Goal: Task Accomplishment & Management: Complete application form

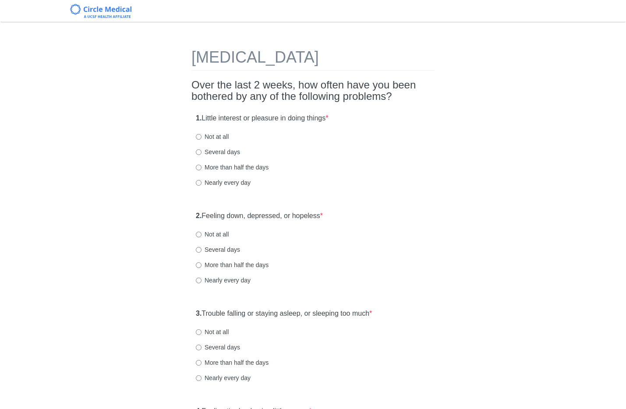
click at [223, 152] on label "Several days" at bounding box center [218, 152] width 44 height 9
click at [201, 152] on input "Several days" at bounding box center [199, 152] width 6 height 6
radio input "true"
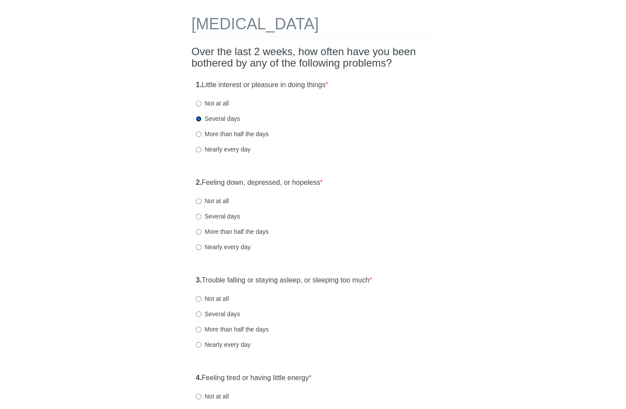
scroll to position [138, 0]
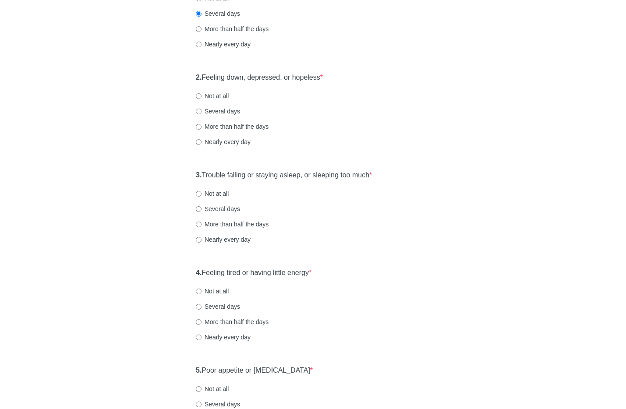
click at [226, 113] on label "Several days" at bounding box center [218, 111] width 44 height 9
click at [201, 113] on input "Several days" at bounding box center [199, 112] width 6 height 6
radio input "true"
click at [223, 95] on label "Not at all" at bounding box center [212, 96] width 33 height 9
click at [201, 95] on input "Not at all" at bounding box center [199, 96] width 6 height 6
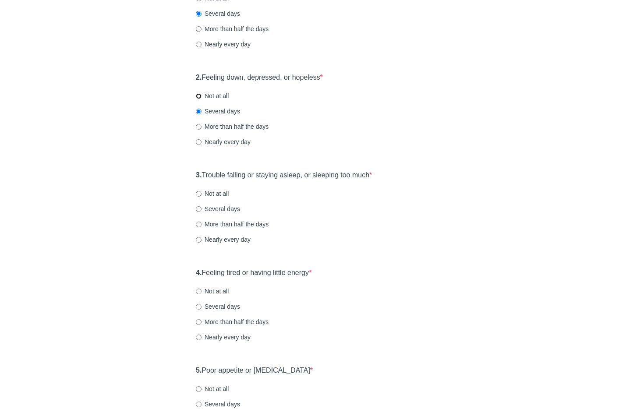
radio input "true"
click at [219, 191] on label "Not at all" at bounding box center [212, 193] width 33 height 9
click at [201, 191] on input "Not at all" at bounding box center [199, 194] width 6 height 6
radio input "true"
click at [214, 242] on label "Nearly every day" at bounding box center [223, 239] width 55 height 9
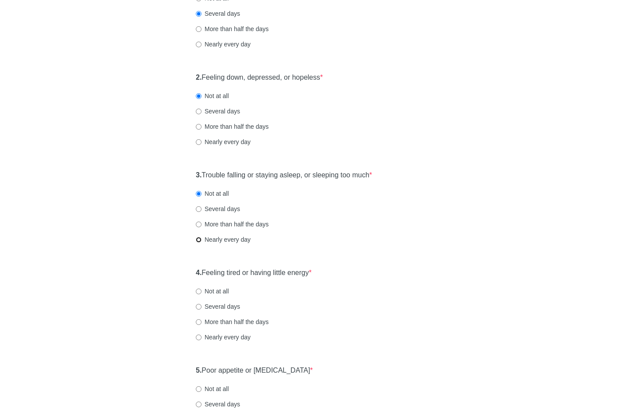
click at [201, 242] on input "Nearly every day" at bounding box center [199, 240] width 6 height 6
radio input "true"
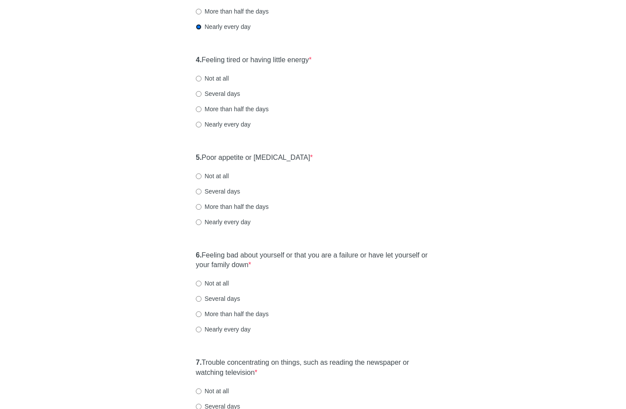
scroll to position [354, 0]
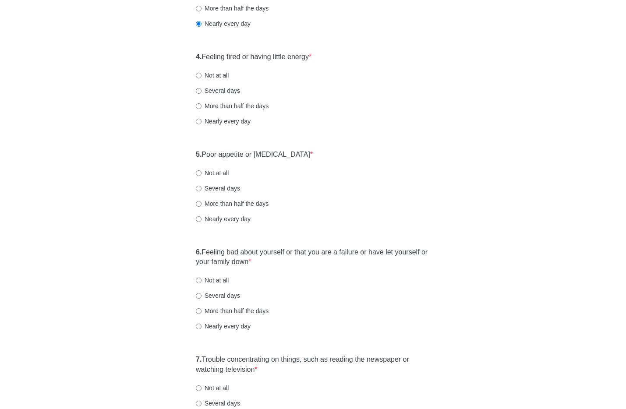
click at [221, 120] on label "Nearly every day" at bounding box center [223, 121] width 55 height 9
click at [201, 120] on input "Nearly every day" at bounding box center [199, 122] width 6 height 6
radio input "true"
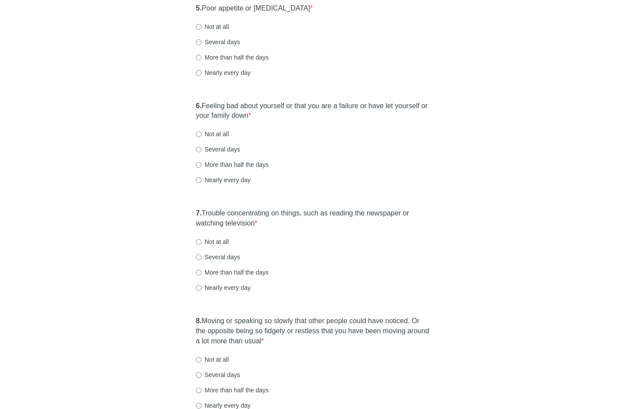
scroll to position [500, 0]
click at [219, 25] on label "Not at all" at bounding box center [212, 27] width 33 height 9
click at [201, 25] on input "Not at all" at bounding box center [199, 28] width 6 height 6
radio input "true"
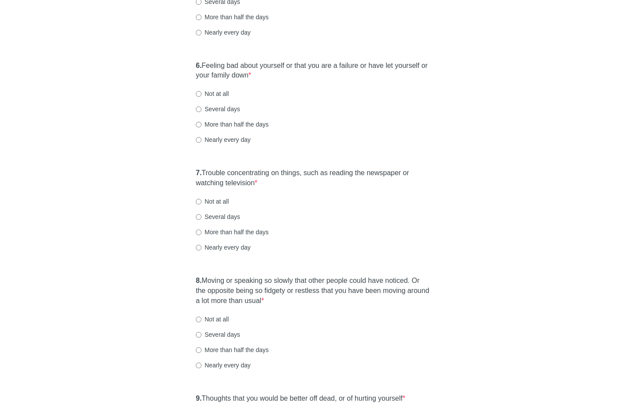
scroll to position [548, 0]
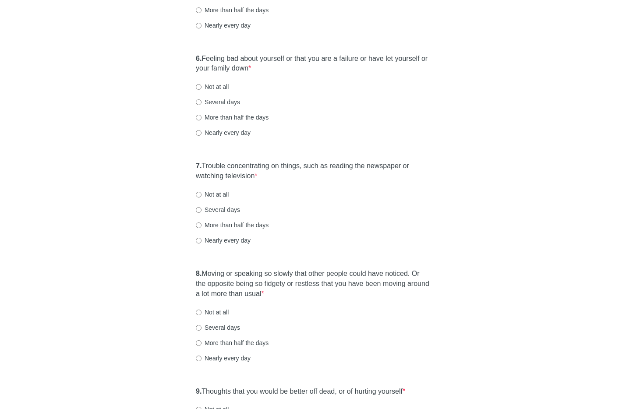
click at [202, 92] on div "6. Feeling bad about yourself or that you are a failure or have let yourself or…" at bounding box center [312, 99] width 243 height 101
click at [203, 90] on label "Not at all" at bounding box center [212, 86] width 33 height 9
click at [201, 90] on input "Not at all" at bounding box center [199, 87] width 6 height 6
radio input "true"
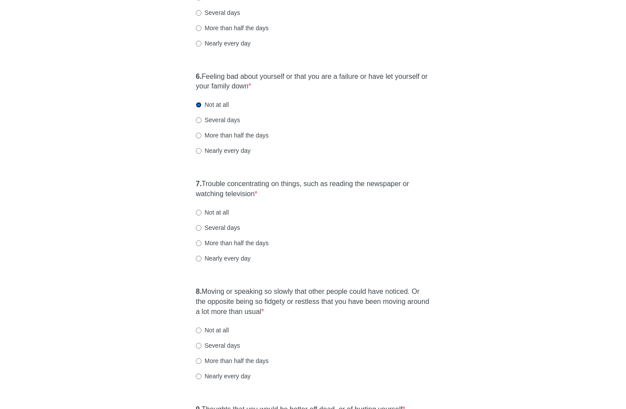
scroll to position [532, 0]
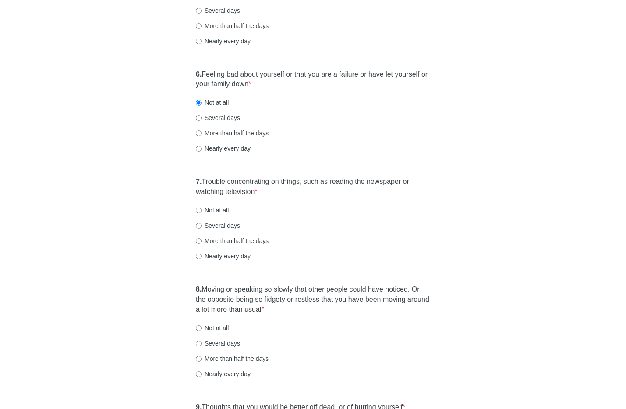
click at [212, 241] on label "More than half the days" at bounding box center [232, 241] width 73 height 9
click at [201, 241] on input "More than half the days" at bounding box center [199, 241] width 6 height 6
radio input "true"
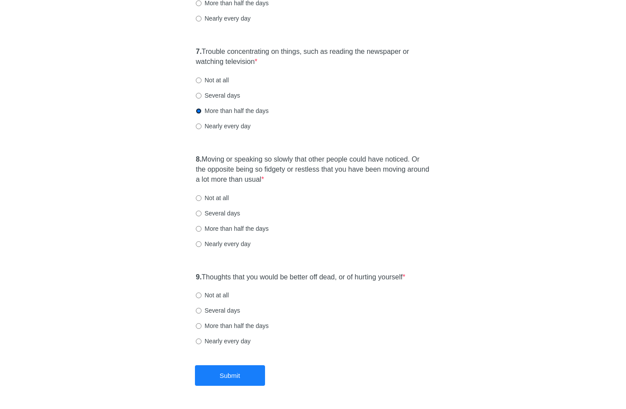
scroll to position [692, 0]
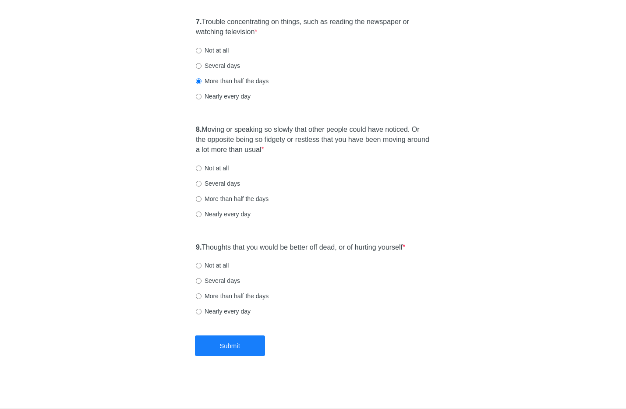
click at [206, 167] on label "Not at all" at bounding box center [212, 168] width 33 height 9
click at [201, 167] on input "Not at all" at bounding box center [199, 169] width 6 height 6
radio input "true"
click at [225, 266] on label "Not at all" at bounding box center [212, 265] width 33 height 9
click at [201, 266] on input "Not at all" at bounding box center [199, 266] width 6 height 6
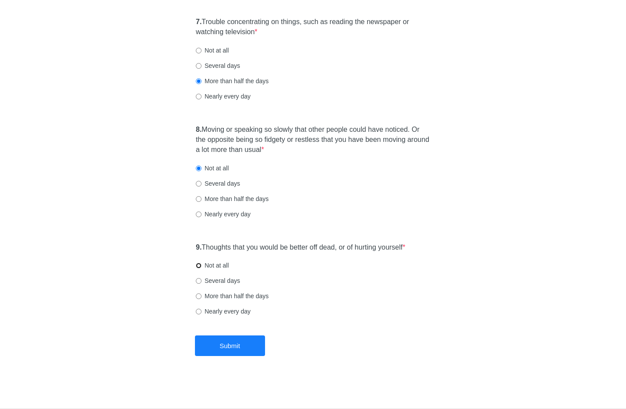
radio input "true"
click at [237, 346] on button "Submit" at bounding box center [230, 346] width 70 height 21
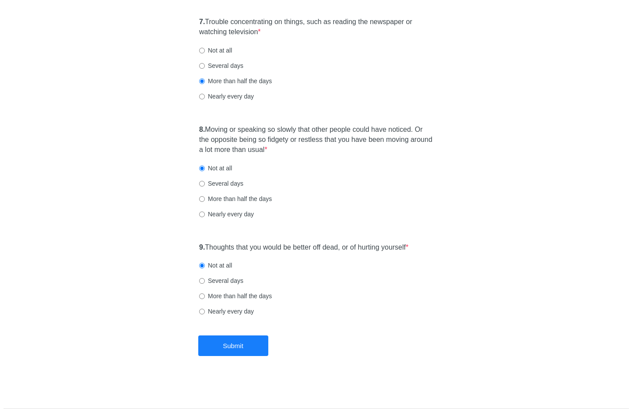
scroll to position [0, 0]
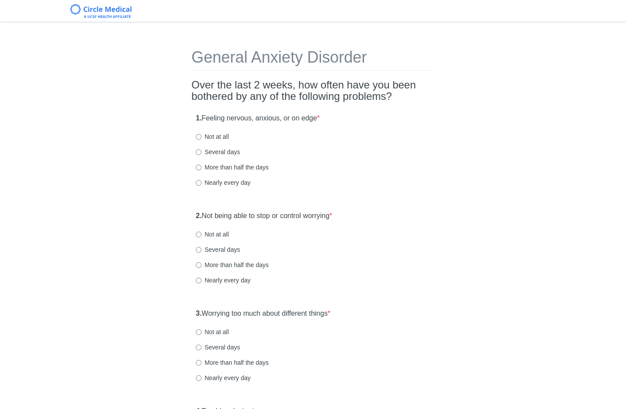
click at [216, 136] on label "Not at all" at bounding box center [212, 136] width 33 height 9
click at [201, 136] on input "Not at all" at bounding box center [199, 137] width 6 height 6
radio input "true"
click at [233, 151] on label "Several days" at bounding box center [218, 152] width 44 height 9
click at [201, 151] on input "Several days" at bounding box center [199, 152] width 6 height 6
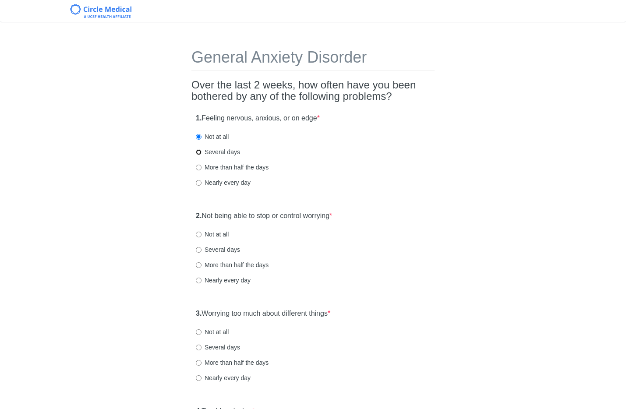
radio input "true"
click at [226, 165] on label "More than half the days" at bounding box center [232, 167] width 73 height 9
click at [201, 165] on input "More than half the days" at bounding box center [199, 168] width 6 height 6
radio input "true"
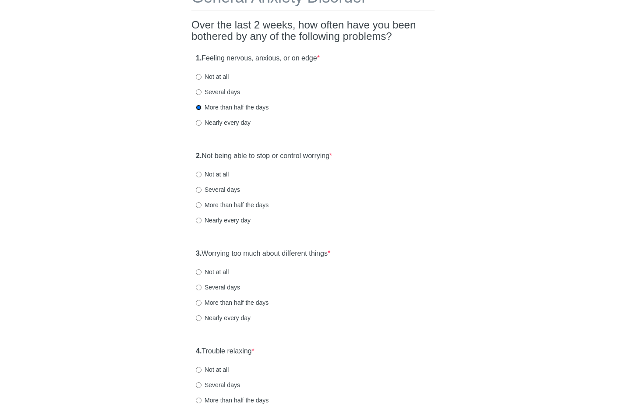
scroll to position [134, 0]
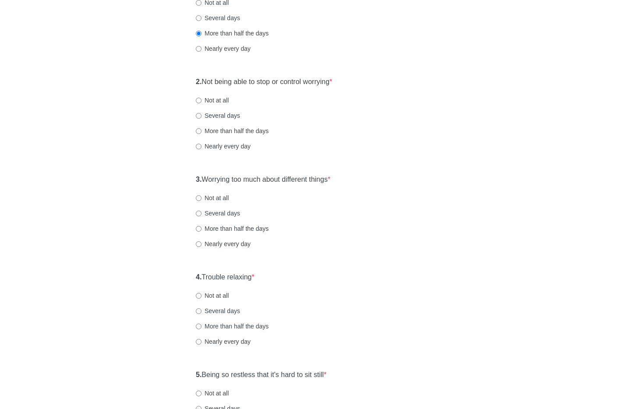
click at [224, 117] on label "Several days" at bounding box center [218, 115] width 44 height 9
click at [201, 117] on input "Several days" at bounding box center [199, 116] width 6 height 6
radio input "true"
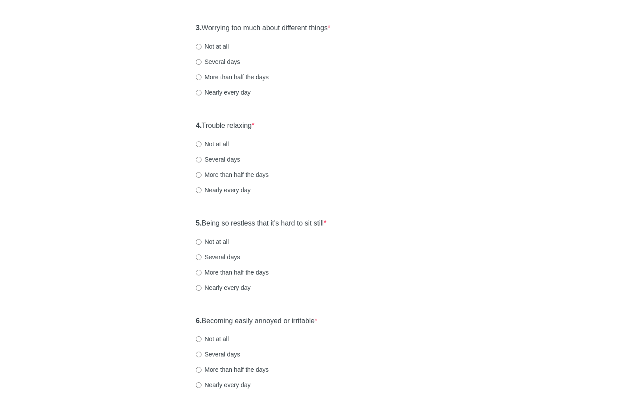
scroll to position [297, 0]
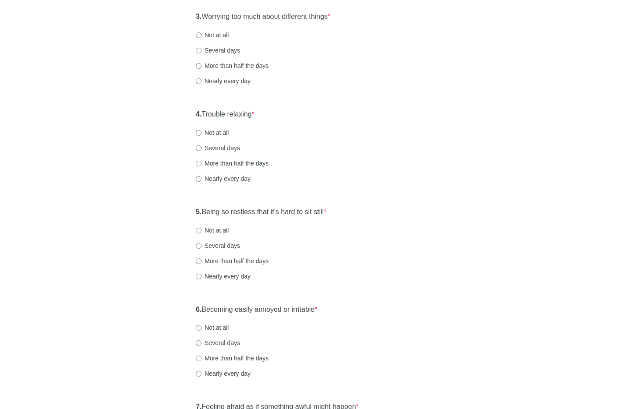
click at [221, 51] on label "Several days" at bounding box center [218, 50] width 44 height 9
click at [201, 51] on input "Several days" at bounding box center [199, 51] width 6 height 6
radio input "true"
click at [201, 145] on input "Several days" at bounding box center [199, 148] width 6 height 6
radio input "true"
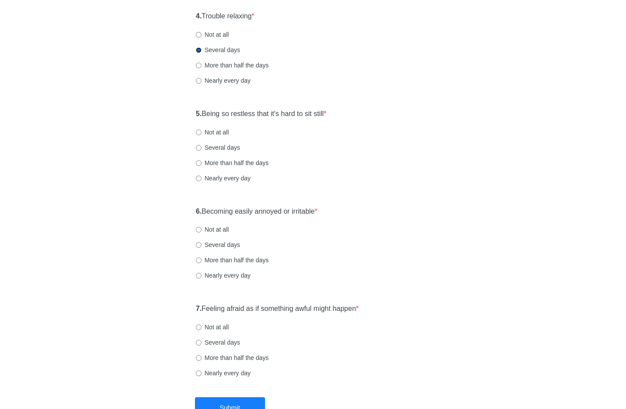
scroll to position [396, 0]
click at [220, 35] on label "Not at all" at bounding box center [212, 33] width 33 height 9
click at [201, 35] on input "Not at all" at bounding box center [199, 34] width 6 height 6
radio input "true"
click at [206, 131] on label "Not at all" at bounding box center [212, 131] width 33 height 9
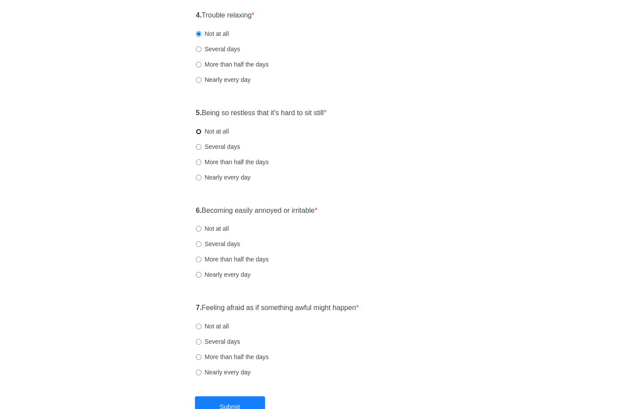
click at [201, 131] on input "Not at all" at bounding box center [199, 132] width 6 height 6
radio input "true"
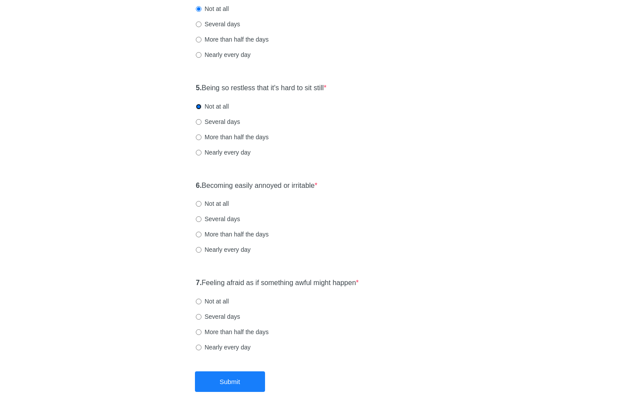
scroll to position [457, 0]
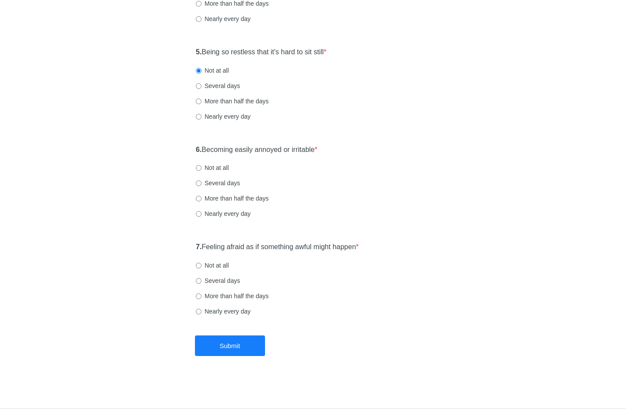
click at [216, 168] on label "Not at all" at bounding box center [212, 167] width 33 height 9
click at [201, 168] on input "Not at all" at bounding box center [199, 168] width 6 height 6
radio input "true"
click at [228, 262] on label "Not at all" at bounding box center [212, 265] width 33 height 9
click at [201, 263] on input "Not at all" at bounding box center [199, 266] width 6 height 6
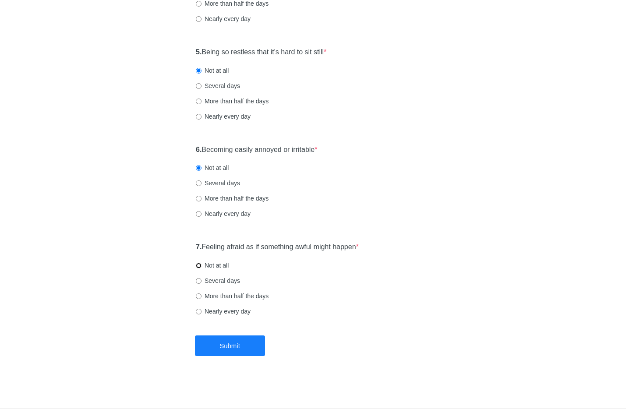
radio input "true"
click at [213, 283] on label "Several days" at bounding box center [218, 280] width 44 height 9
click at [201, 283] on input "Several days" at bounding box center [199, 281] width 6 height 6
radio input "true"
click at [224, 340] on button "Submit" at bounding box center [230, 346] width 70 height 21
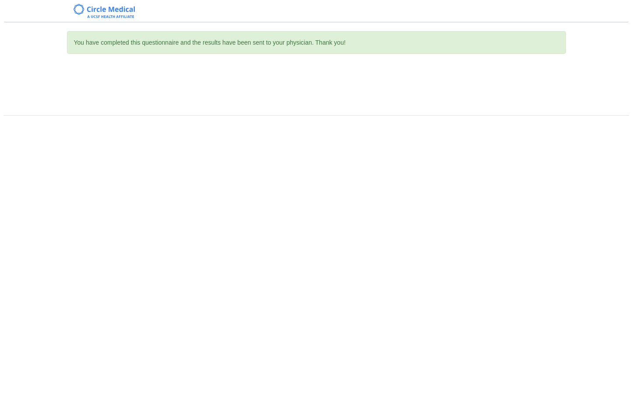
scroll to position [0, 0]
